Goal: Information Seeking & Learning: Learn about a topic

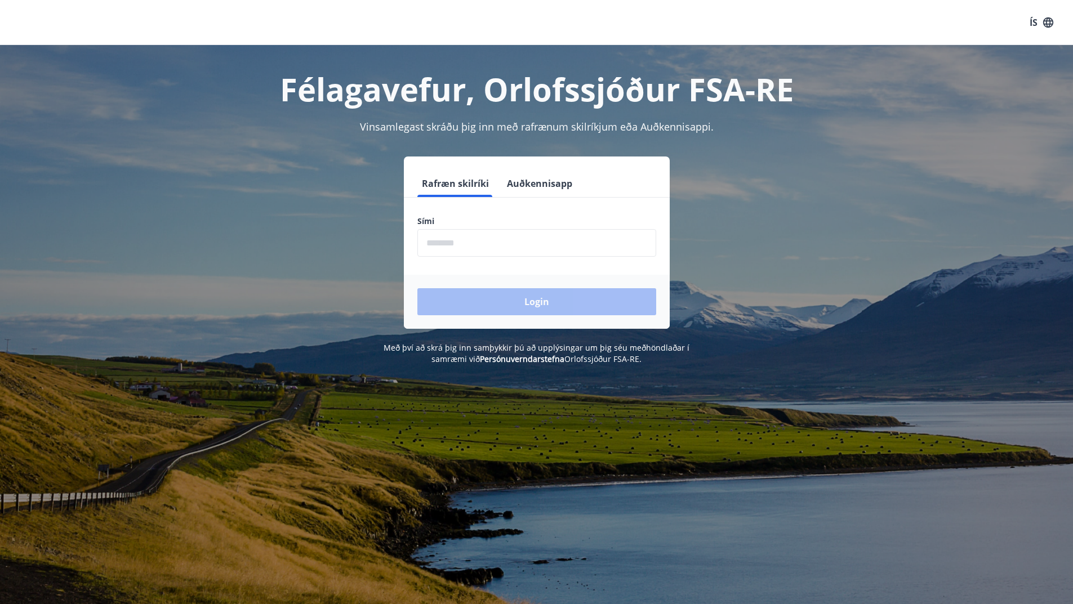
click at [467, 243] on input "phone" at bounding box center [536, 243] width 239 height 28
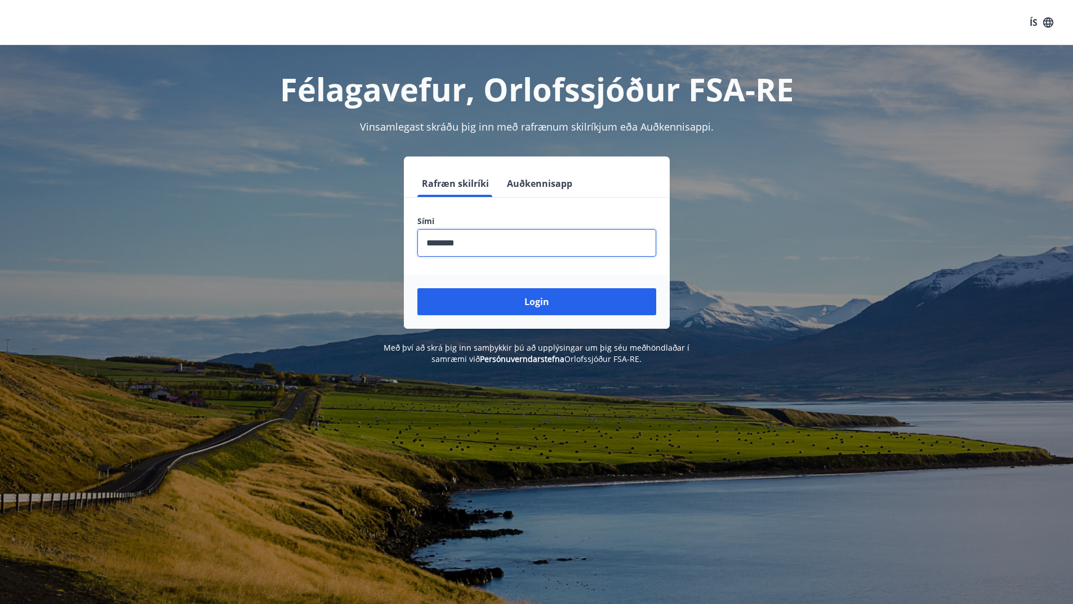
type input "********"
click at [417, 288] on button "Login" at bounding box center [536, 301] width 239 height 27
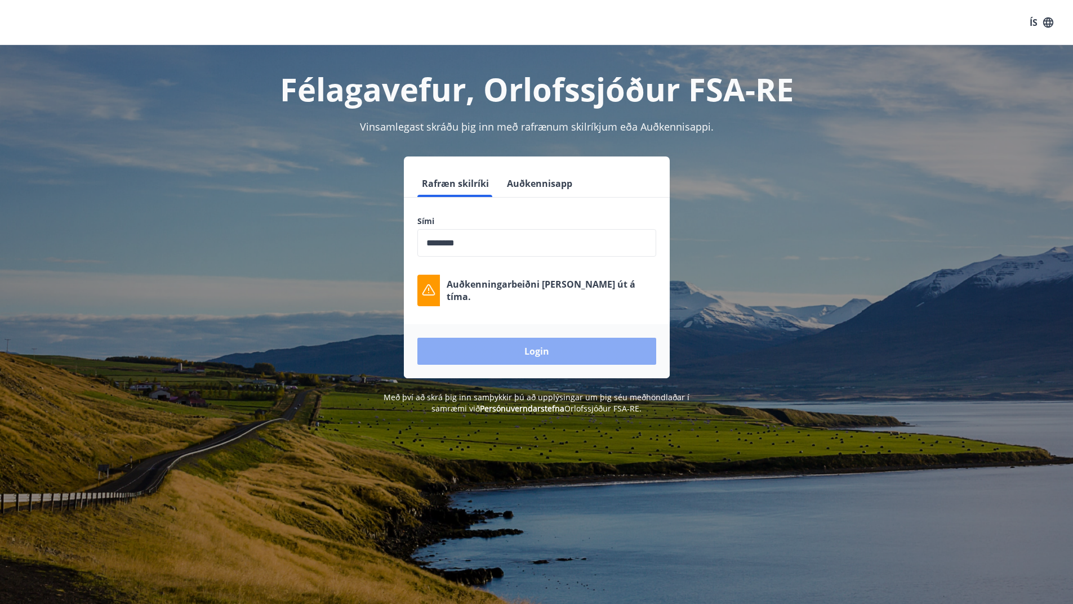
click at [576, 356] on button "Login" at bounding box center [536, 351] width 239 height 27
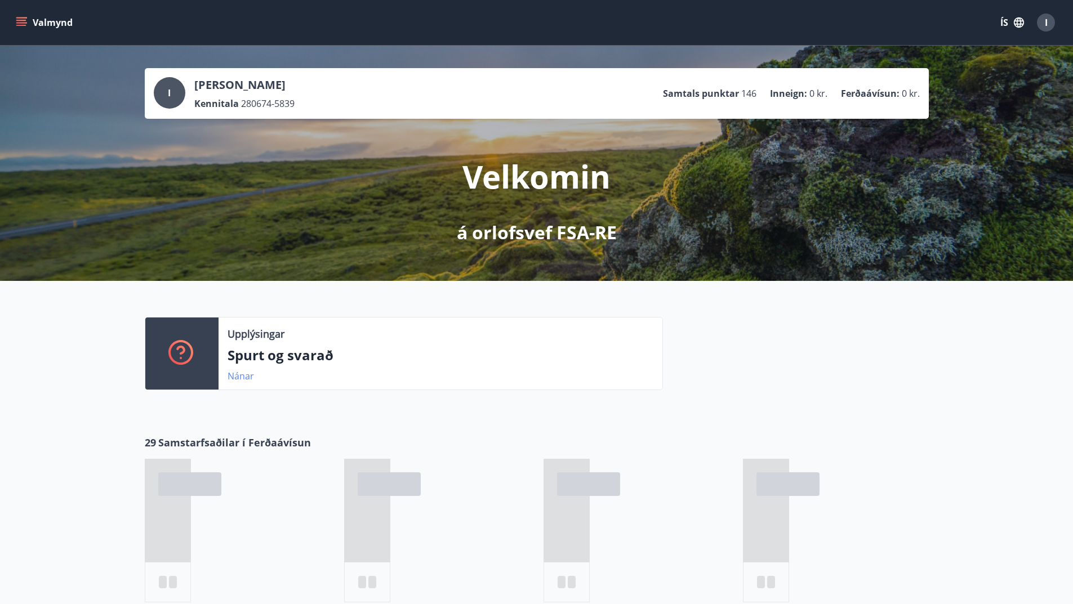
click at [246, 372] on link "Nánar" at bounding box center [241, 376] width 26 height 12
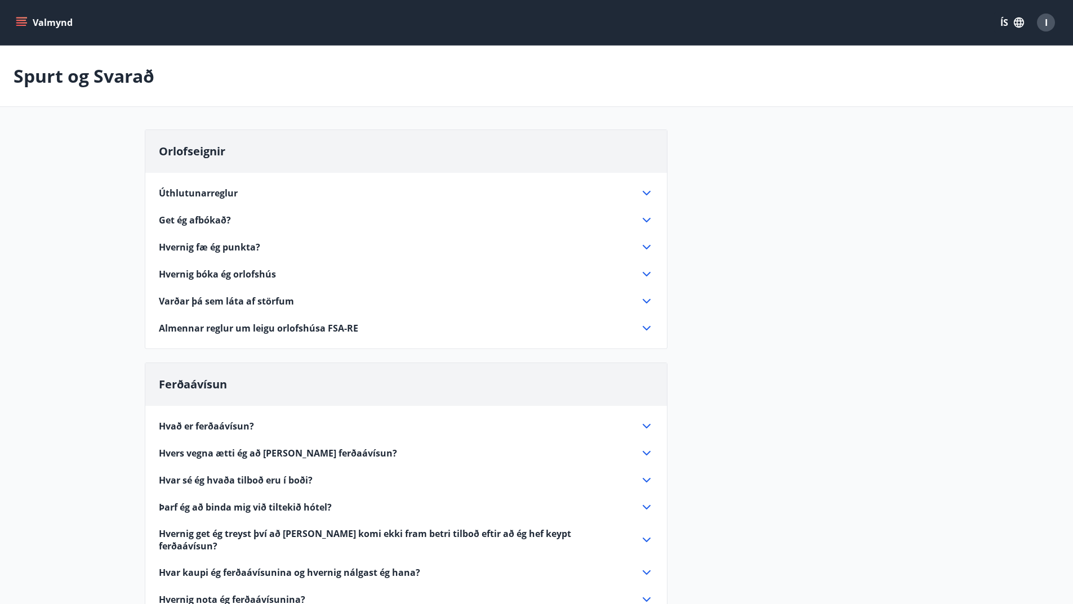
click at [388, 296] on div "Varðar þá sem láta af störfum" at bounding box center [399, 301] width 481 height 12
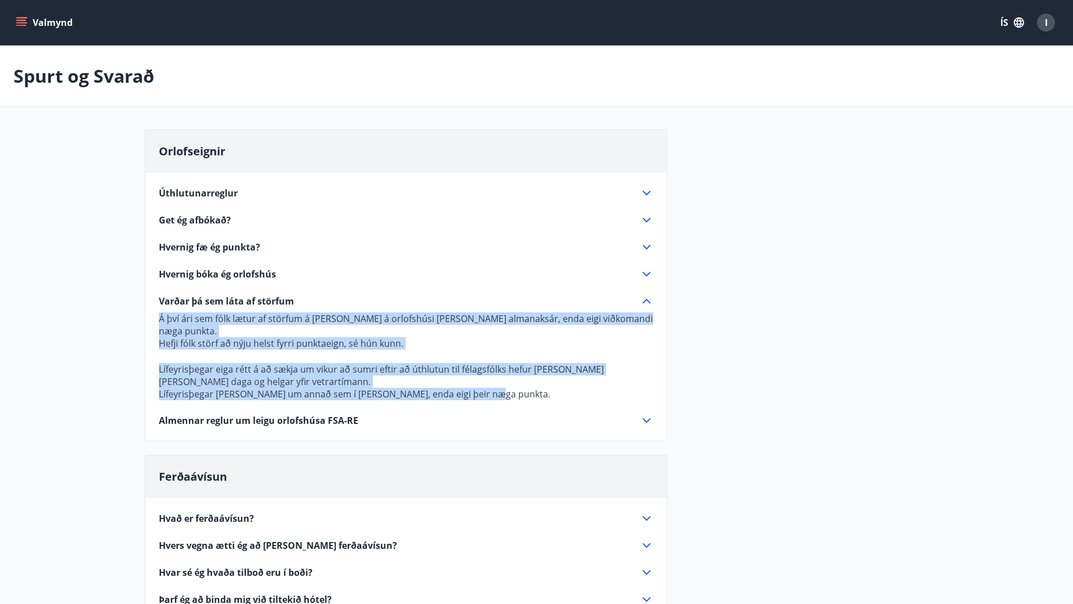
drag, startPoint x: 484, startPoint y: 384, endPoint x: 160, endPoint y: 318, distance: 330.6
click at [160, 318] on p "Á því ári sem fólk lætur af störfum á [PERSON_NAME] á orlofshúsi [PERSON_NAME] …" at bounding box center [406, 357] width 494 height 88
copy p "Á því ári sem fólk lætur af störfum á [PERSON_NAME] á orlofshúsi [PERSON_NAME] …"
